Goal: Find specific page/section: Find specific page/section

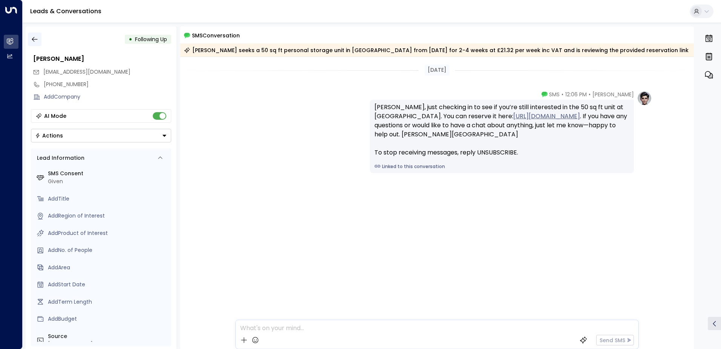
click at [39, 37] on button "button" at bounding box center [35, 39] width 14 height 14
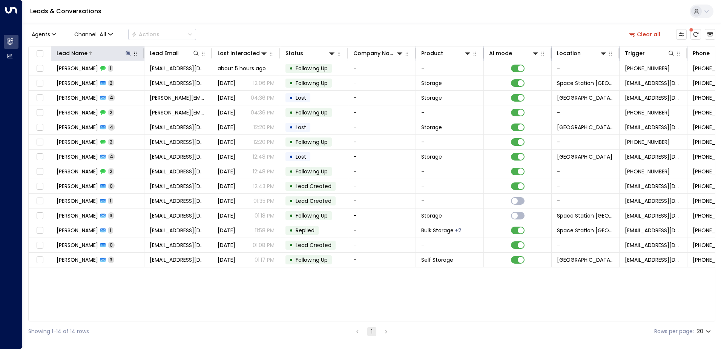
click at [128, 49] on div "Lead Name" at bounding box center [94, 53] width 75 height 9
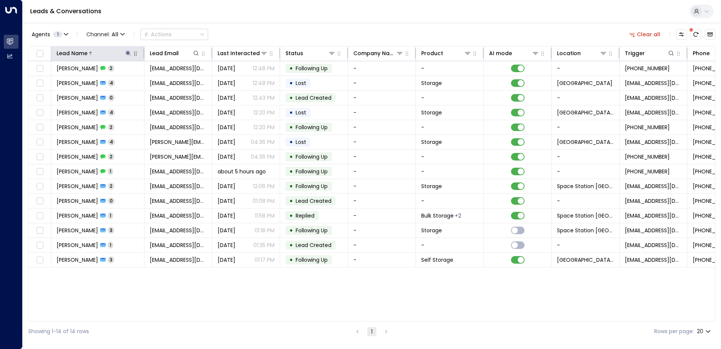
click at [130, 55] on icon at bounding box center [128, 53] width 5 height 5
type input "*"
type input "*****"
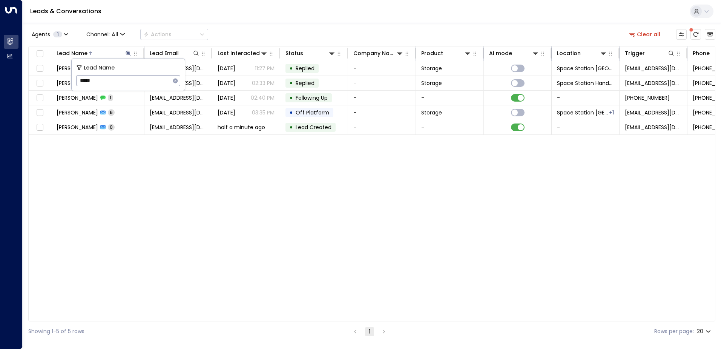
click at [195, 174] on div "Lead Name Lead Email Last Interacted Status Company Name Product AI mode Locati…" at bounding box center [371, 183] width 687 height 275
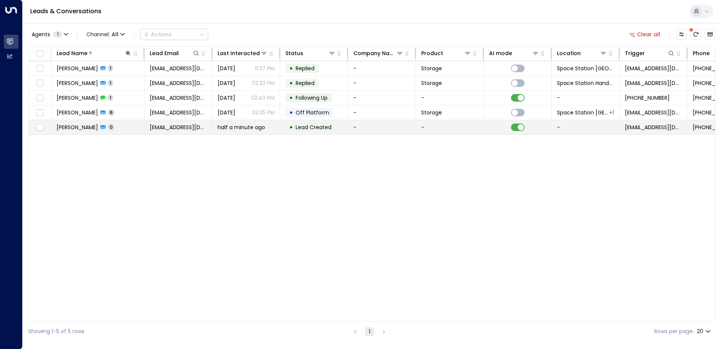
click at [253, 126] on span "half a minute ago" at bounding box center [242, 127] width 48 height 8
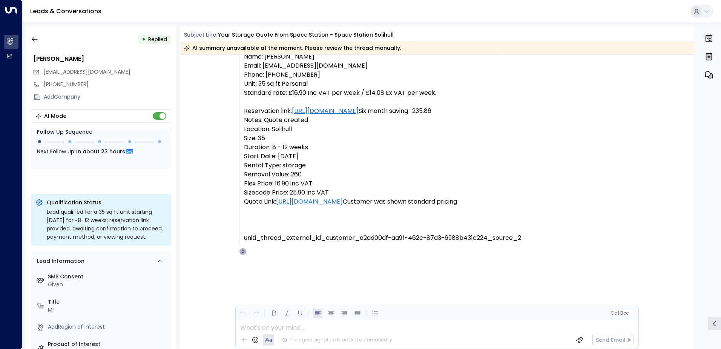
scroll to position [352, 0]
